Goal: Transaction & Acquisition: Purchase product/service

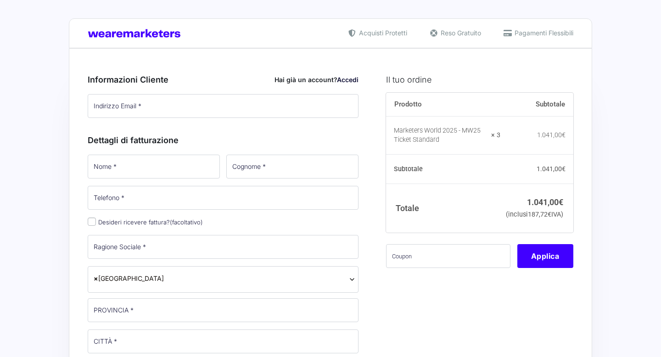
type input "[EMAIL_ADDRESS][DOMAIN_NAME]"
type input "[PERSON_NAME]"
type input "[PHONE_NUMBER]"
type input "NOVA COMMERCE SRL"
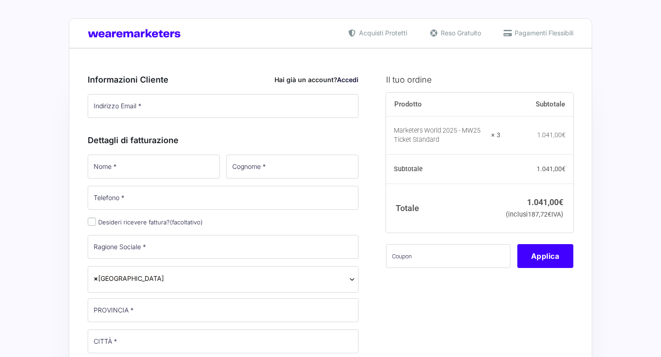
type input "[GEOGRAPHIC_DATA]"
type input "VIA DEI MUTILATI 3"
type input "37122"
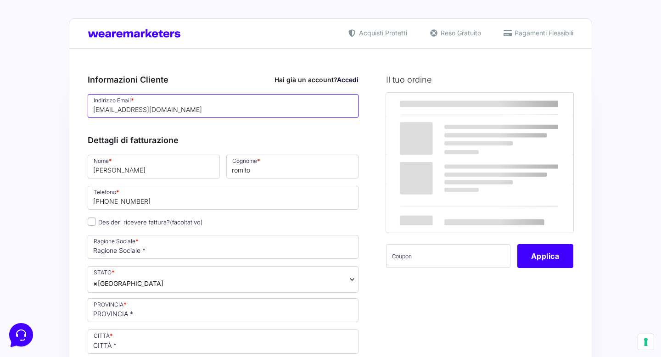
click at [178, 107] on input "[EMAIL_ADDRESS][DOMAIN_NAME]" at bounding box center [223, 106] width 271 height 24
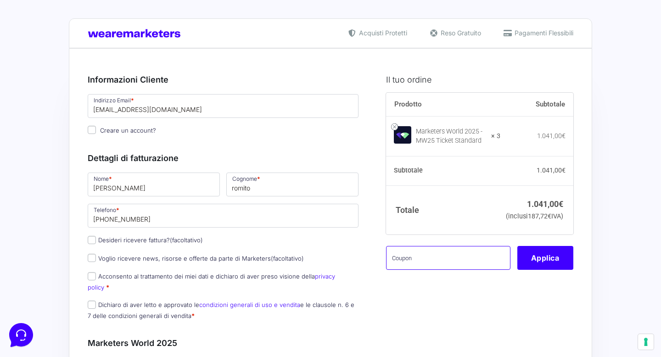
click at [422, 269] on input "text" at bounding box center [448, 258] width 124 height 24
paste input "https://docs.google.com/spreadsheets/d/1hTTkrWk6Y8eQKDcSwv3fdEjs3EcQd2APK3Ko2nw…"
type input "https://docs.google.com/spreadsheets/d/1hTTkrWk6Y8eQKDcSwv3fdEjs3EcQd2APK3Ko2nw…"
paste input "MW25family"
type input "MW25family"
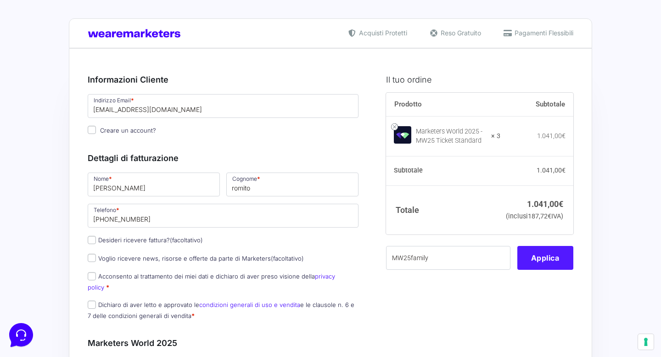
click at [548, 270] on button "Applica" at bounding box center [545, 258] width 56 height 24
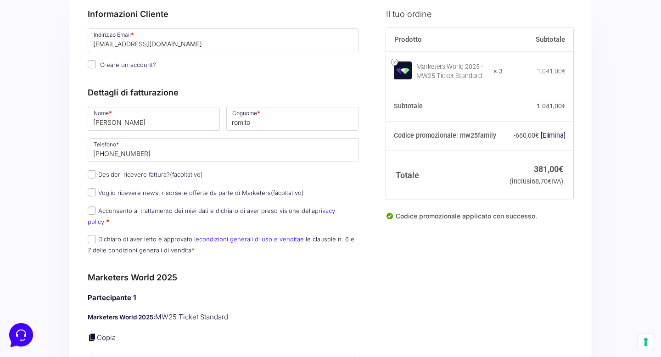
scroll to position [84, 0]
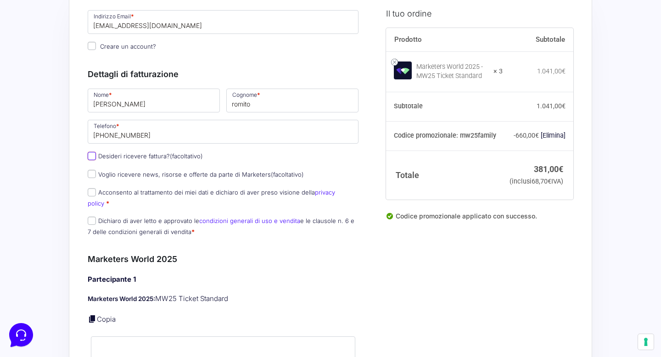
click at [94, 154] on input "Desideri ricevere fattura? (facoltativo)" at bounding box center [92, 156] width 8 height 8
checkbox input "true"
type input "NOVA COMMERCE SRL"
select select "IT"
type input "[GEOGRAPHIC_DATA]"
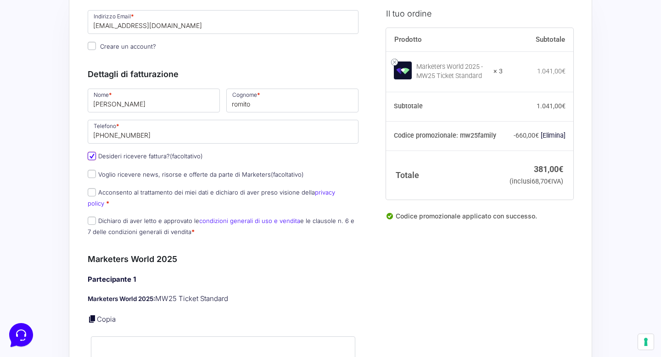
type input "[GEOGRAPHIC_DATA]"
type input "VIA DEI MUTILATI 3"
type input "37122"
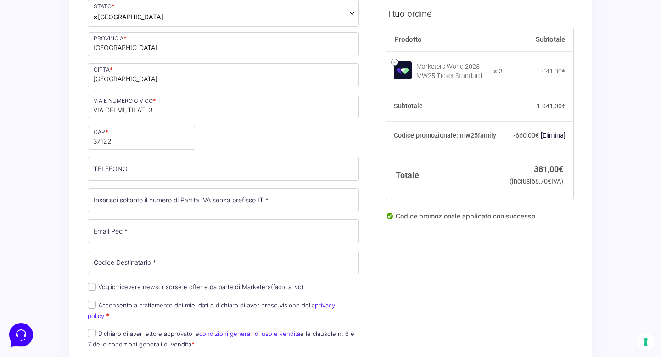
scroll to position [295, 0]
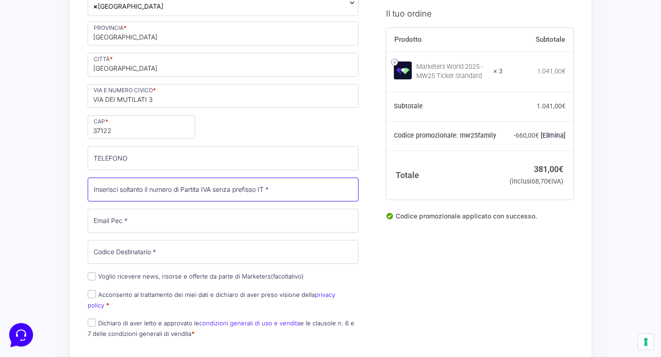
click at [143, 185] on input "Partita Iva *" at bounding box center [223, 190] width 271 height 24
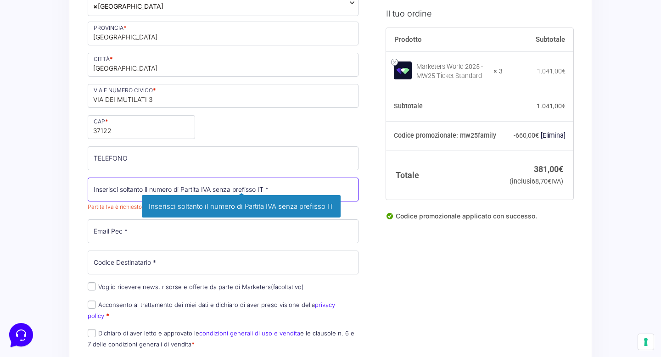
paste input "04958280234"
type input "04958280234"
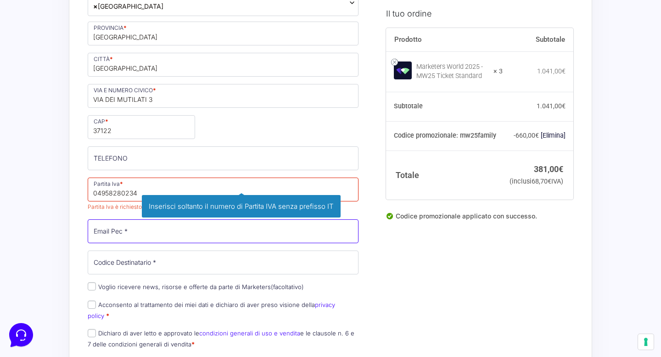
click at [102, 230] on div "Nome * francesco Cognome * romito Telefono * +393396662163 Desideri ricevere fa…" at bounding box center [222, 115] width 277 height 479
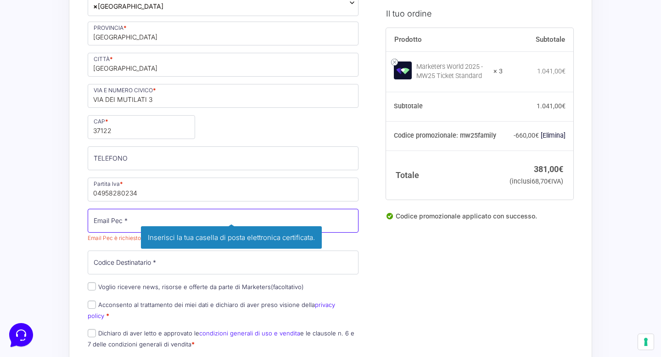
paste input "novacommercesrl@pec.it"
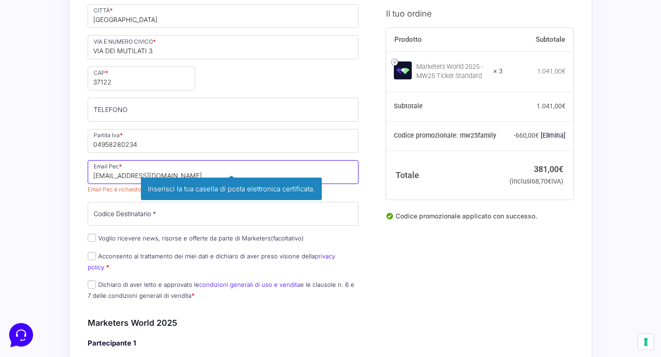
scroll to position [353, 0]
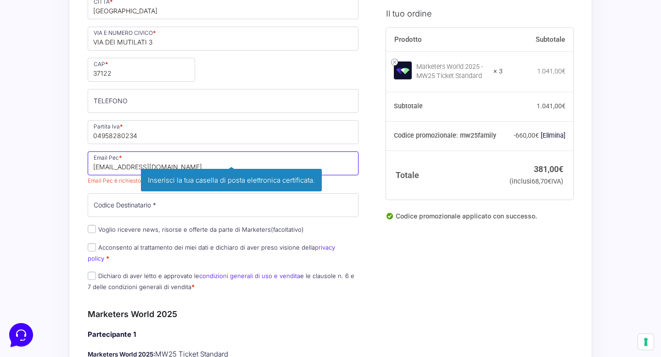
type input "novacommercesrl@pec.it"
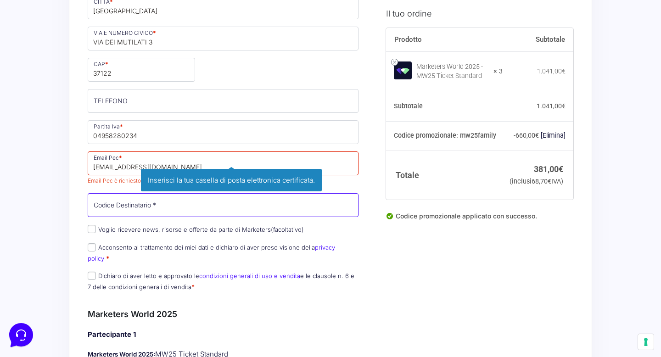
click at [122, 208] on div "Nome * francesco Cognome * romito Telefono * +393396662163 Desideri ricevere fa…" at bounding box center [222, 58] width 277 height 479
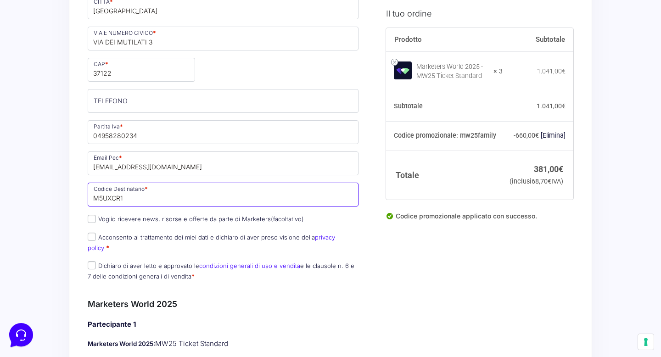
type input "M5UXCR1"
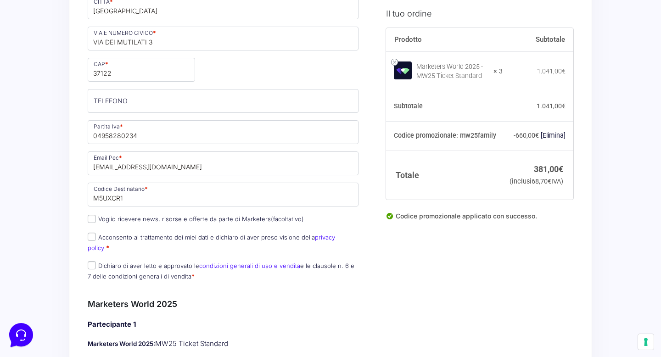
click at [92, 261] on input "Dichiaro di aver letto e approvato le condizioni generali di uso e vendita e le…" at bounding box center [92, 265] width 8 height 8
checkbox input "true"
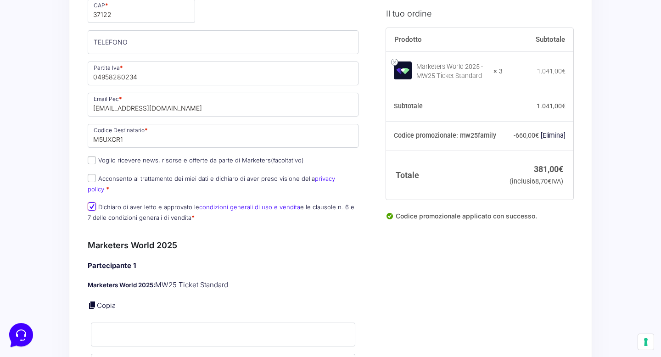
scroll to position [421, 0]
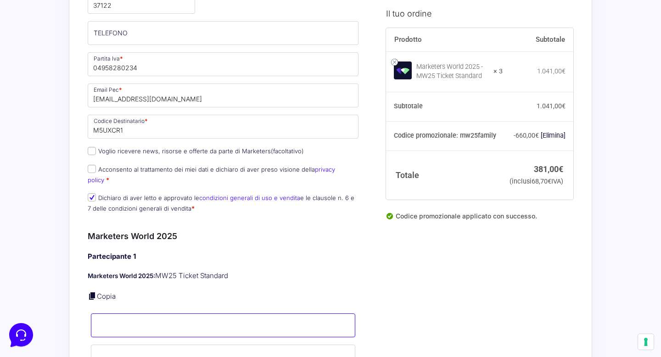
click at [120, 319] on input "Nome *" at bounding box center [223, 326] width 264 height 24
type input "B"
type input "Romito"
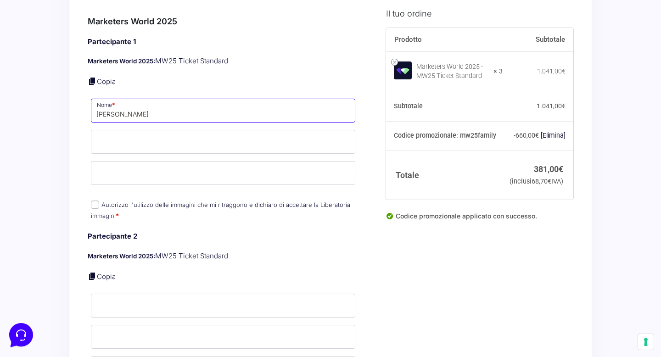
scroll to position [630, 0]
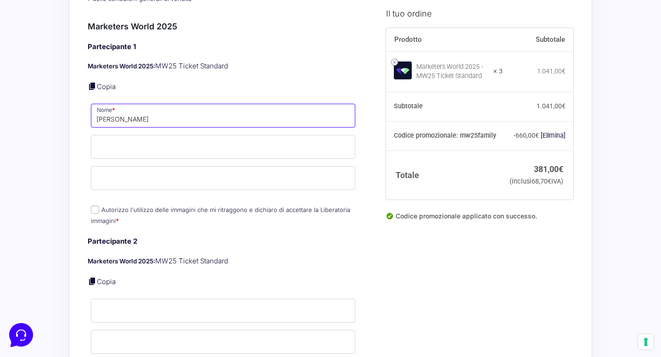
type input "Francesco Romito"
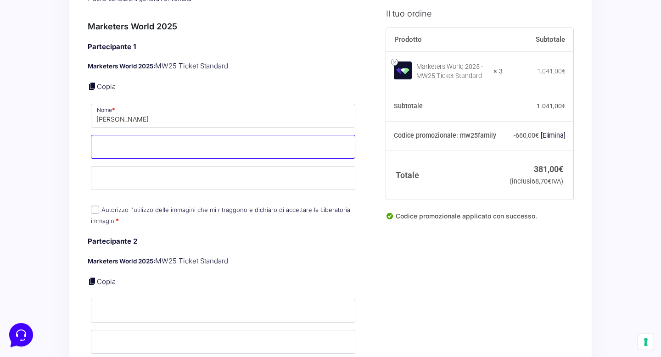
click at [176, 135] on input "Cognome *" at bounding box center [223, 147] width 264 height 24
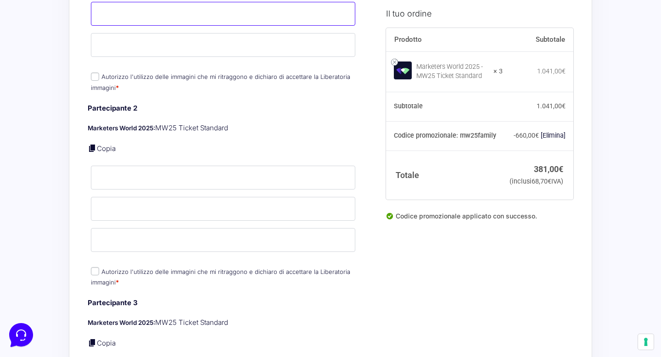
scroll to position [772, 0]
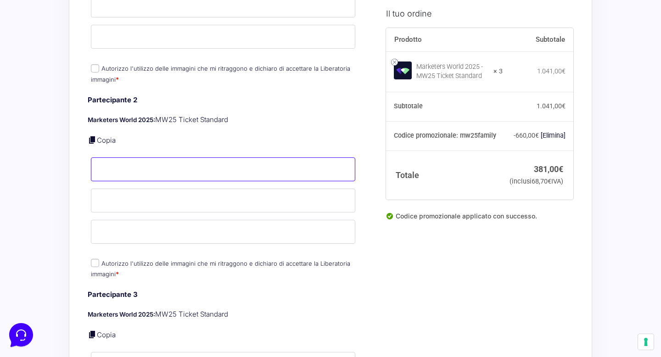
click at [150, 158] on input "Nome *" at bounding box center [223, 169] width 264 height 24
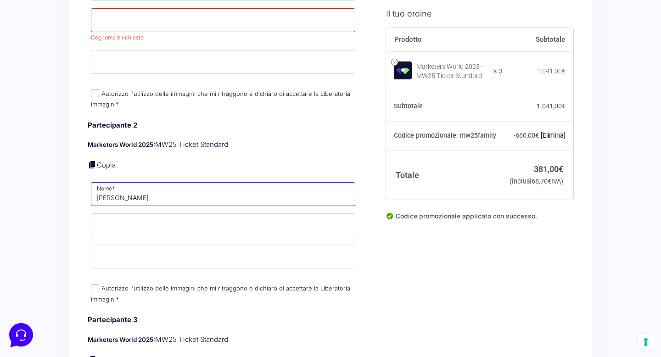
scroll to position [744, 0]
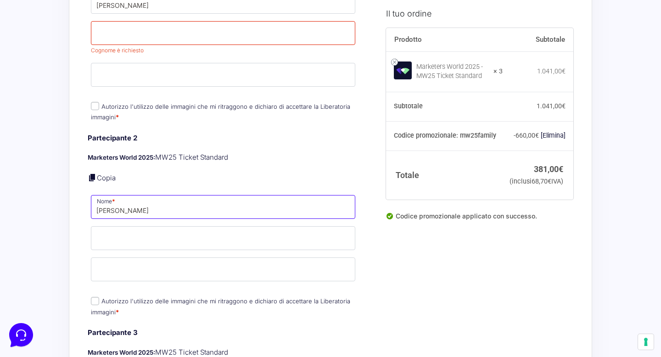
type input "Luca Bondante"
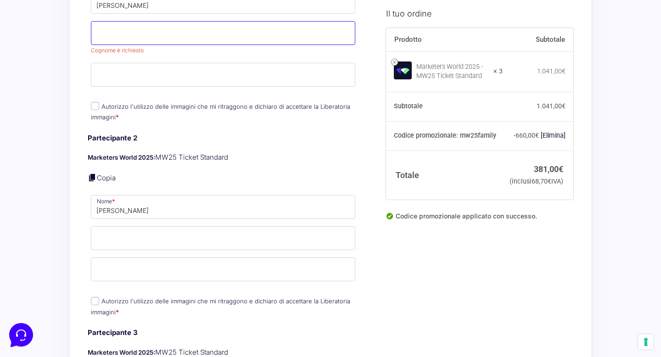
click at [116, 24] on input "Cognome *" at bounding box center [223, 33] width 264 height 24
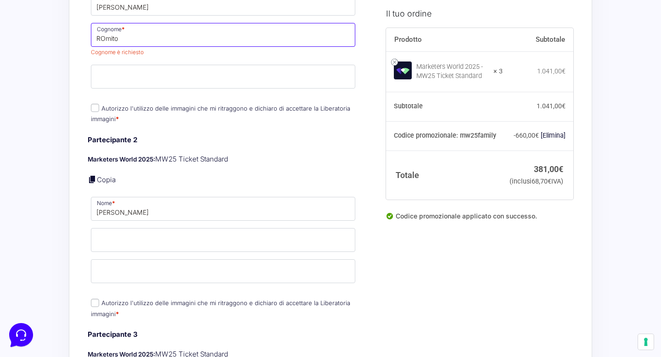
scroll to position [727, 0]
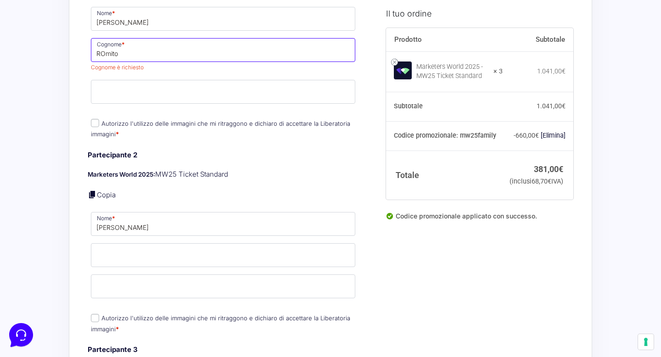
click at [105, 40] on input "ROmito" at bounding box center [223, 50] width 264 height 24
type input "Romito"
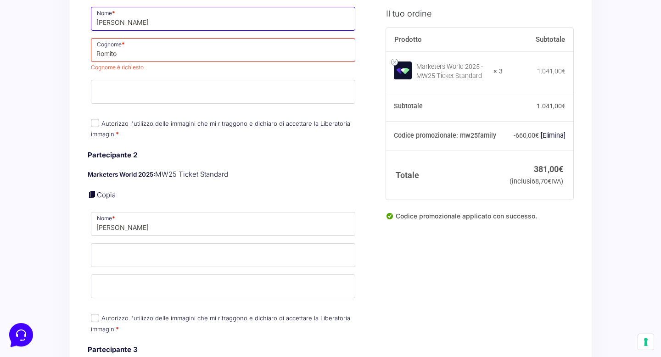
click at [132, 15] on input "Francesco Romito" at bounding box center [223, 19] width 264 height 24
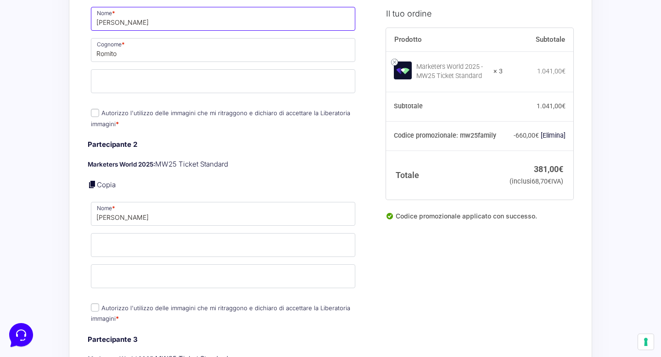
type input "Francesco"
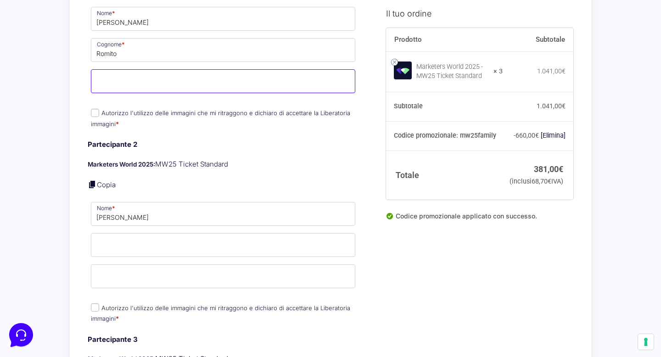
click at [110, 69] on input "Email *" at bounding box center [223, 81] width 264 height 24
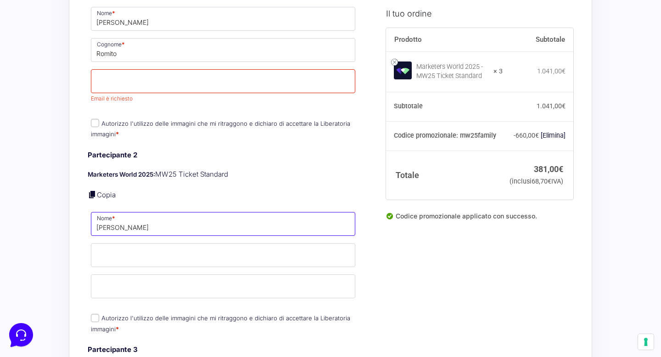
click at [128, 212] on input "Luca Bondante" at bounding box center [223, 224] width 264 height 24
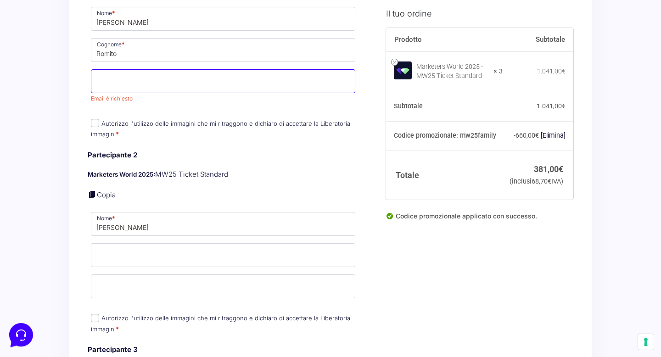
click at [102, 69] on input "Email *" at bounding box center [223, 81] width 264 height 24
type input "[EMAIL_ADDRESS][DOMAIN_NAME]"
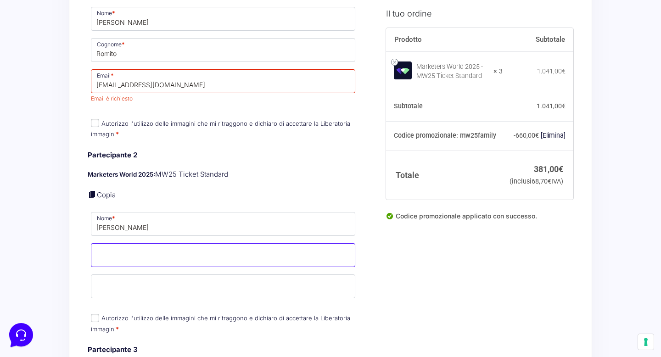
type input "[PERSON_NAME]"
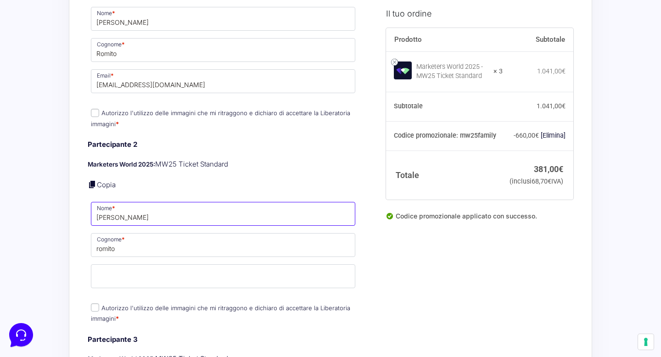
click at [122, 209] on input "Luca Bondante" at bounding box center [223, 214] width 264 height 24
click at [128, 209] on input "Luca Bondante" at bounding box center [223, 214] width 264 height 24
click at [123, 209] on input "Luca Bonfante" at bounding box center [223, 214] width 264 height 24
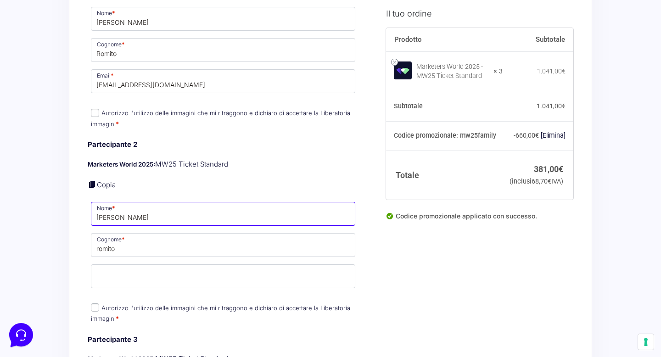
type input "Luca"
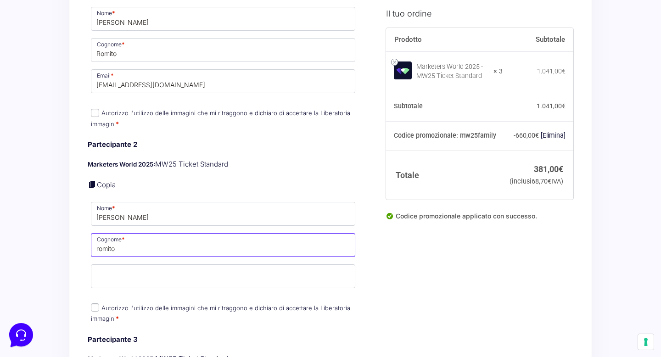
click at [119, 246] on input "[PERSON_NAME]" at bounding box center [223, 245] width 264 height 24
paste input "Bonfante"
type input "Bonfante"
click at [122, 282] on div "Partecipante 2 Marketers World 2025: MW25 Ticket Standard Copia Nome * Luca Cog…" at bounding box center [223, 233] width 271 height 186
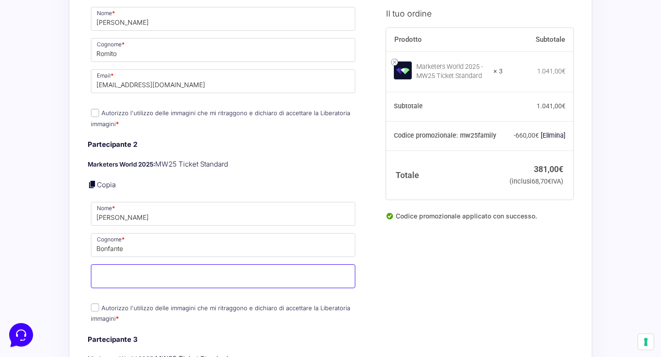
click at [120, 264] on input "Email *" at bounding box center [223, 276] width 264 height 24
type input "bonfanteluca98@gmail.com"
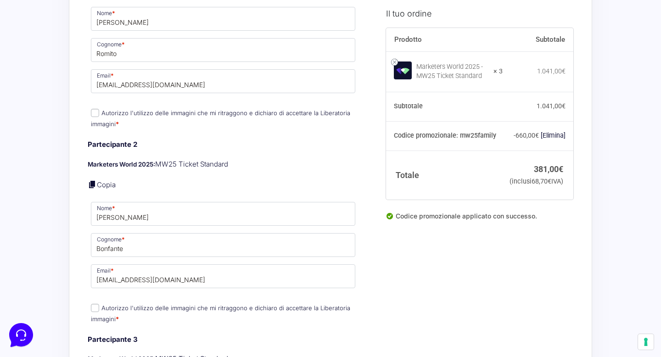
click at [95, 304] on input "Autorizzo l'utilizzo delle immagini che mi ritraggono e dichiaro di accettare l…" at bounding box center [95, 308] width 8 height 8
checkbox input "true"
click at [93, 109] on input "Autorizzo l'utilizzo delle immagini che mi ritraggono e dichiaro di accettare l…" at bounding box center [95, 113] width 8 height 8
checkbox input "true"
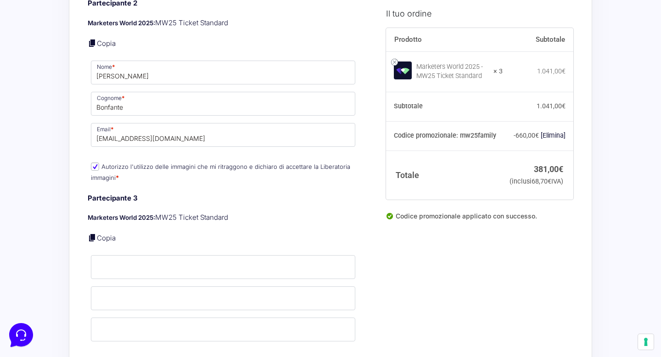
scroll to position [943, 0]
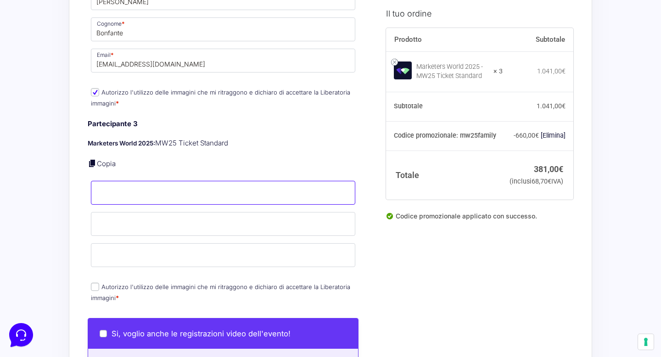
click at [134, 189] on input "Nome *" at bounding box center [223, 193] width 264 height 24
type input "Elisabetta"
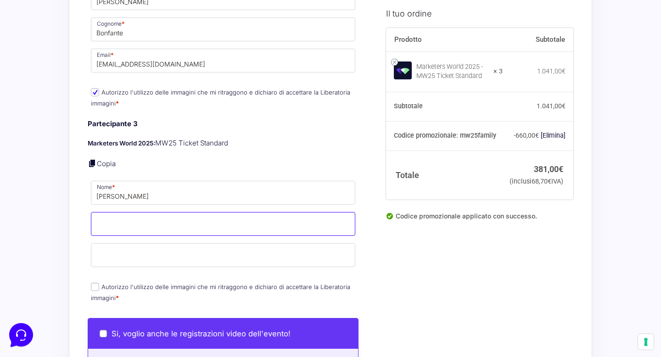
click at [160, 218] on input "Cognome *" at bounding box center [223, 224] width 264 height 24
type input "Mondini"
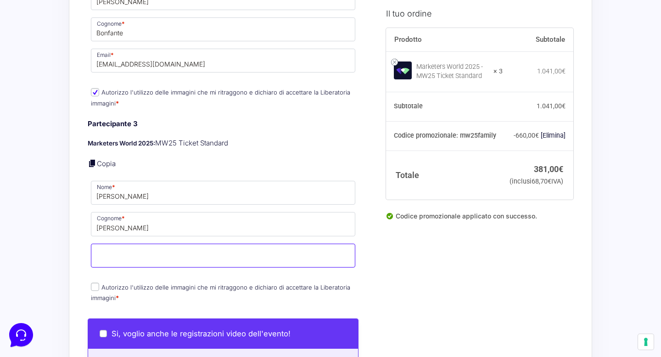
click at [155, 244] on input "Email *" at bounding box center [223, 256] width 264 height 24
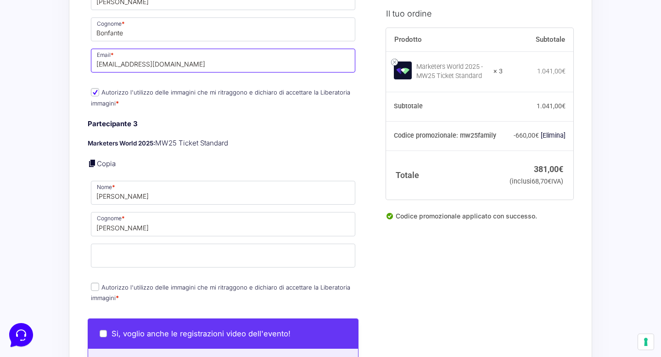
click at [139, 53] on input "bonfanteluca98@gmail.com" at bounding box center [223, 61] width 264 height 24
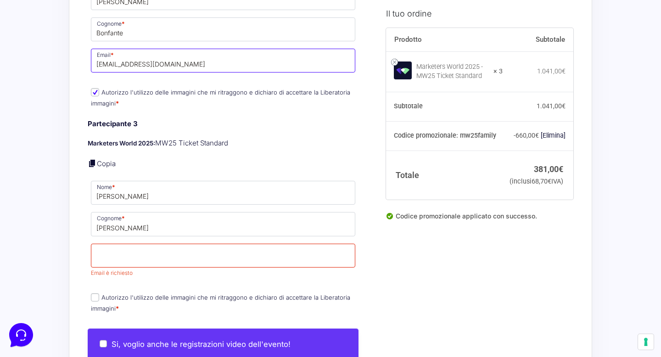
click at [139, 53] on input "bonfanteluca98@gmail.com" at bounding box center [223, 61] width 264 height 24
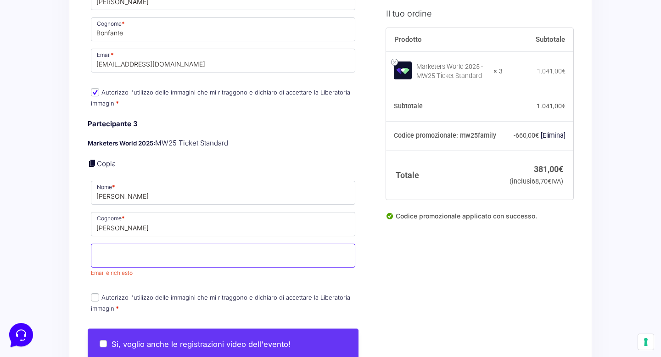
click at [123, 244] on input "Email *" at bounding box center [223, 256] width 264 height 24
paste input "bonfanteluca98@gmail.com"
type input "bonfanteluca98@gmail.com"
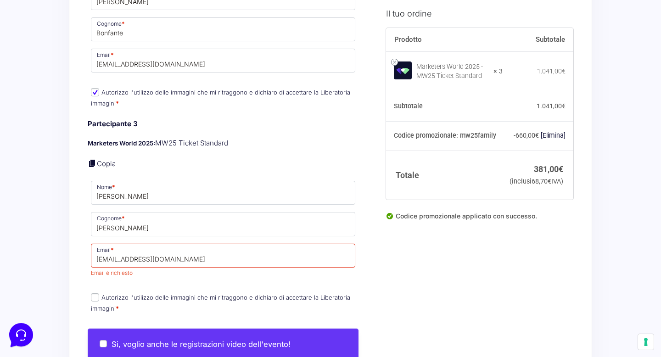
click at [95, 294] on label "Autorizzo l'utilizzo delle immagini che mi ritraggono e dichiaro di accettare l…" at bounding box center [220, 303] width 259 height 18
click at [95, 293] on input "Autorizzo l'utilizzo delle immagini che mi ritraggono e dichiaro di accettare l…" at bounding box center [95, 297] width 8 height 8
checkbox input "true"
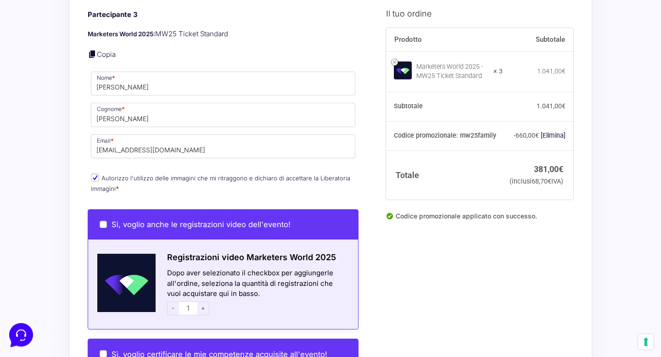
scroll to position [1064, 0]
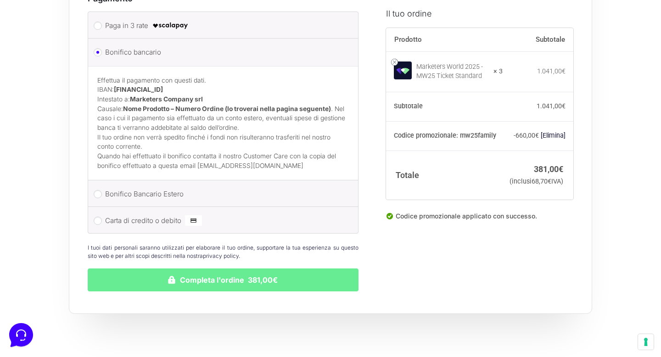
scroll to position [1648, 0]
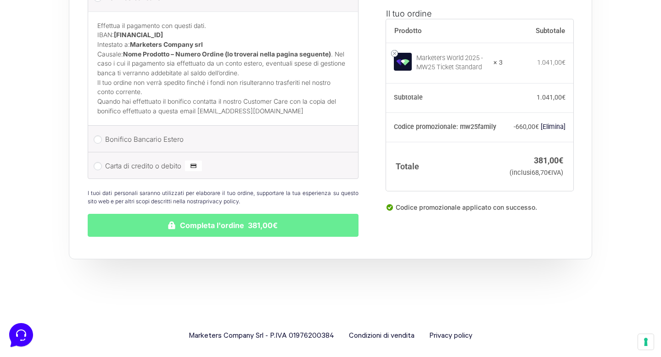
click at [100, 153] on li "Carta di credito o debito Ricorda informazioni di pagamento per gli ordini futu…" at bounding box center [223, 165] width 270 height 26
click at [98, 162] on li "Carta di credito o debito Ricorda informazioni di pagamento per gli ordini futu…" at bounding box center [223, 165] width 270 height 26
click at [98, 162] on input "Carta di credito o debito" at bounding box center [98, 166] width 8 height 8
radio input "true"
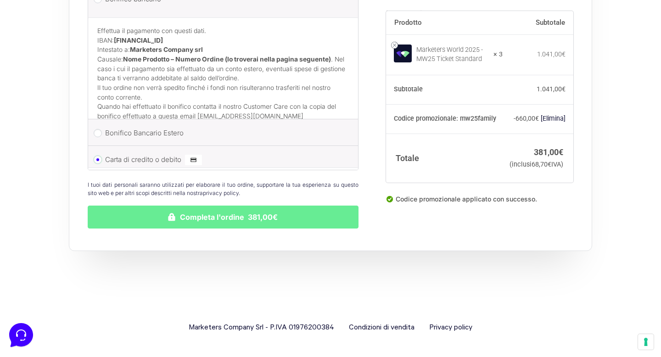
scroll to position [1644, 0]
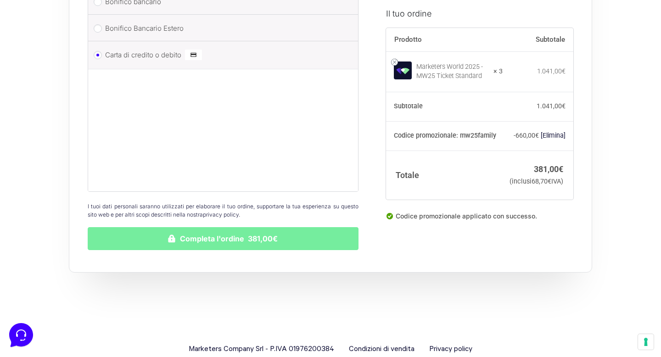
click at [185, 233] on button "Completa l'ordine 381,00€" at bounding box center [223, 238] width 271 height 23
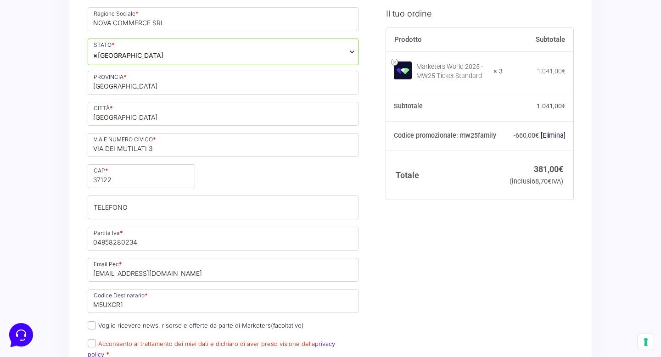
scroll to position [317, 0]
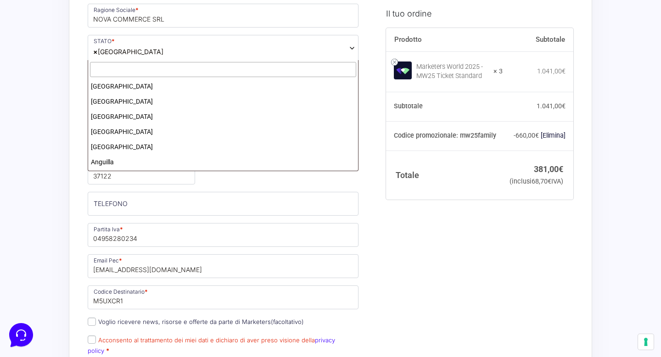
click at [142, 53] on span "× Italia" at bounding box center [223, 48] width 271 height 27
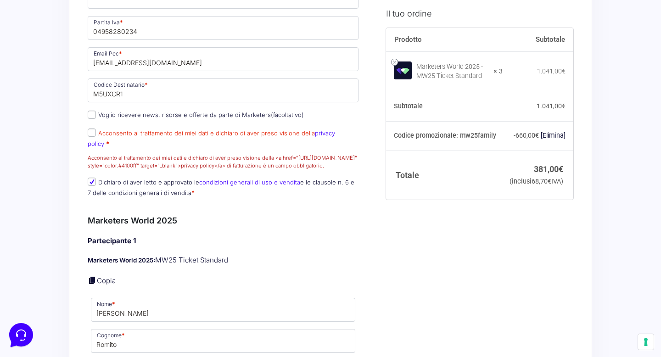
scroll to position [540, 0]
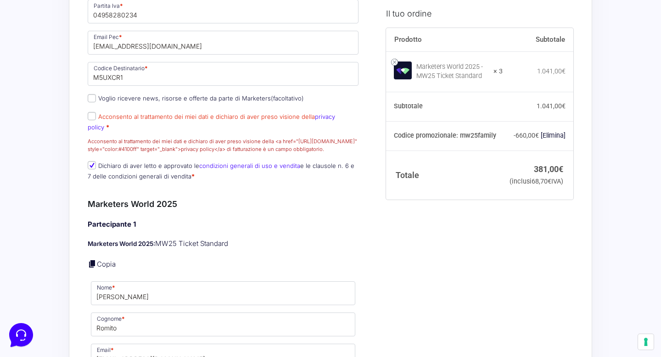
click at [94, 121] on p "Acconsento al trattamento dei miei dati e dichiaro di aver preso visione della …" at bounding box center [222, 132] width 277 height 45
click at [94, 118] on input "Acconsento al trattamento dei miei dati e dichiaro di aver preso visione della …" at bounding box center [92, 116] width 8 height 8
checkbox input "true"
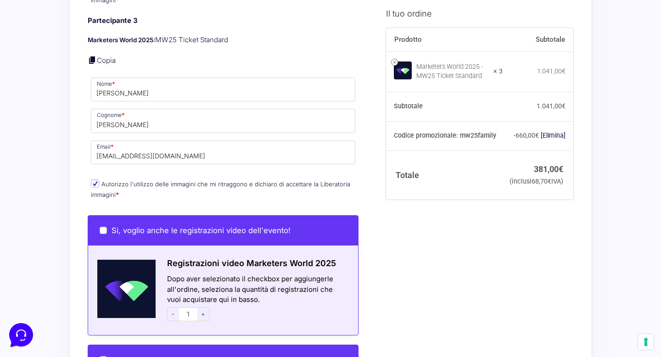
scroll to position [1120, 0]
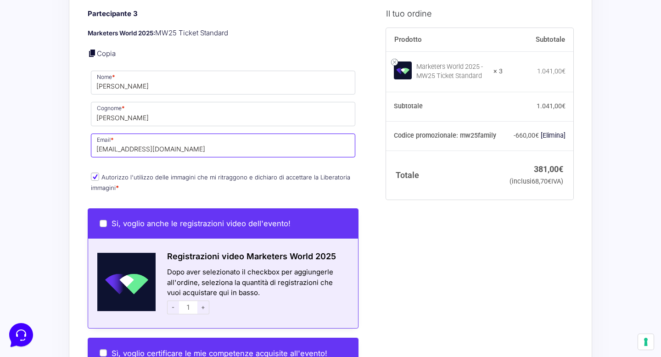
click at [139, 145] on input "bonfanteluca98@gmail.com" at bounding box center [223, 146] width 264 height 24
type input "mondini.elisabetta@gmail.com"
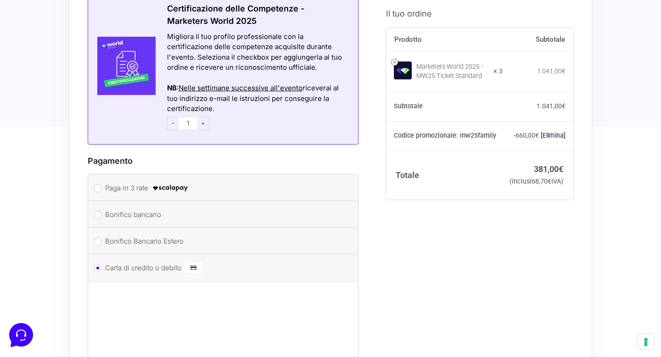
scroll to position [1725, 0]
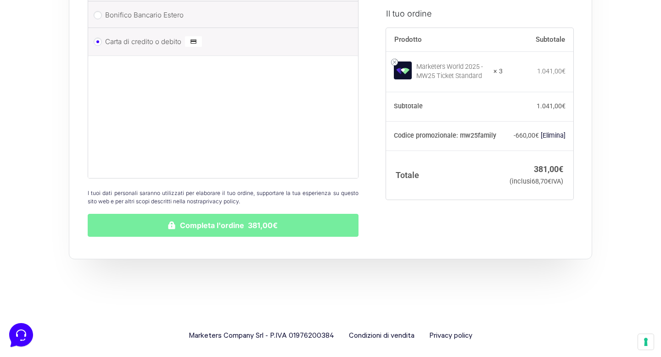
click at [216, 219] on button "Completa l'ordine 381,00€" at bounding box center [223, 225] width 271 height 23
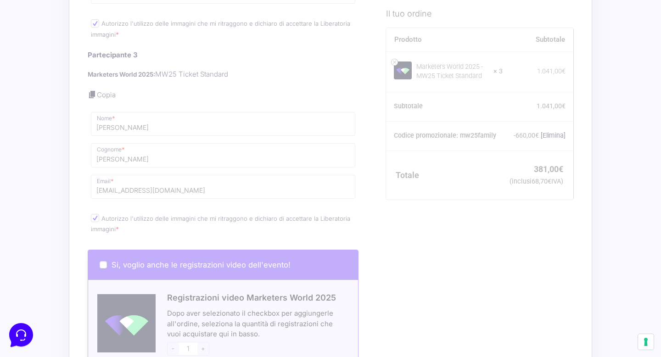
scroll to position [1077, 0]
